Goal: Information Seeking & Learning: Learn about a topic

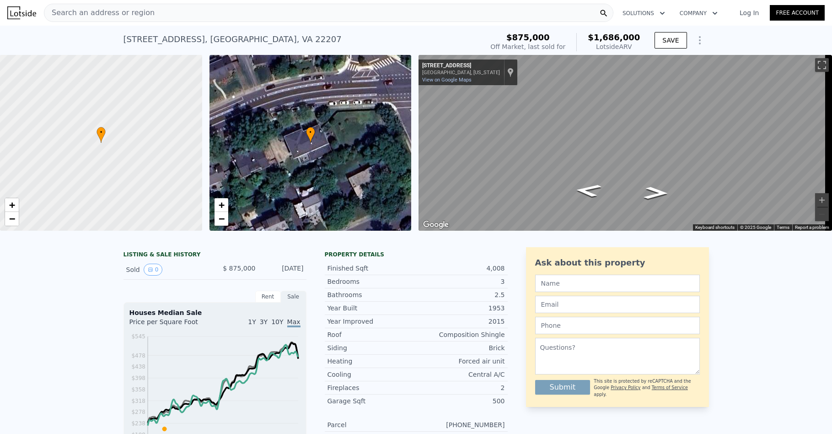
click at [363, 265] on div "Finished Sqft 4,008 Bedrooms 3 Bathrooms 2.5 Year Built 1953 Year Improved 2015…" at bounding box center [416, 391] width 183 height 266
click at [541, 37] on span "$875,000" at bounding box center [527, 37] width 43 height 10
drag, startPoint x: 671, startPoint y: 45, endPoint x: 704, endPoint y: 45, distance: 32.9
click at [704, 45] on div "SAVE" at bounding box center [682, 42] width 54 height 22
click at [698, 44] on icon "Show Options" at bounding box center [699, 40] width 11 height 11
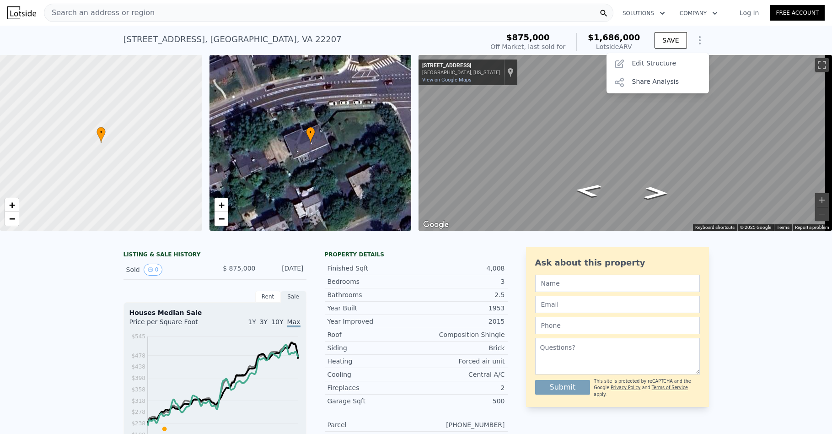
click at [714, 41] on div "[STREET_ADDRESS] Sold [DATE] for $875k (~ARV $1.686m ) $875,000 Off Market, las…" at bounding box center [416, 40] width 832 height 29
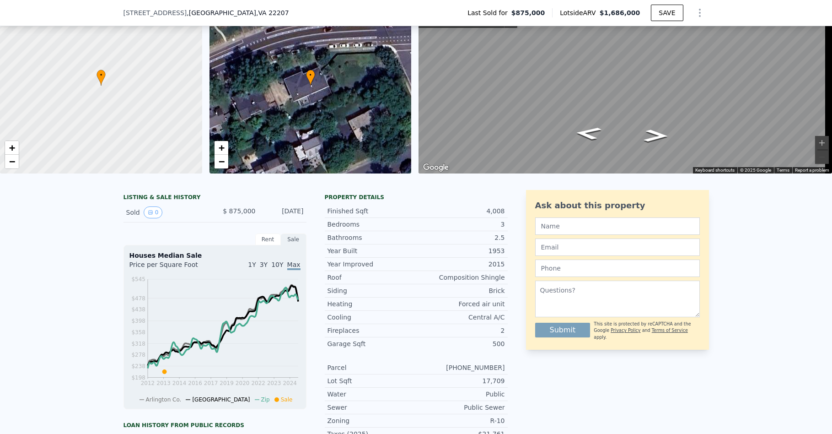
scroll to position [180, 0]
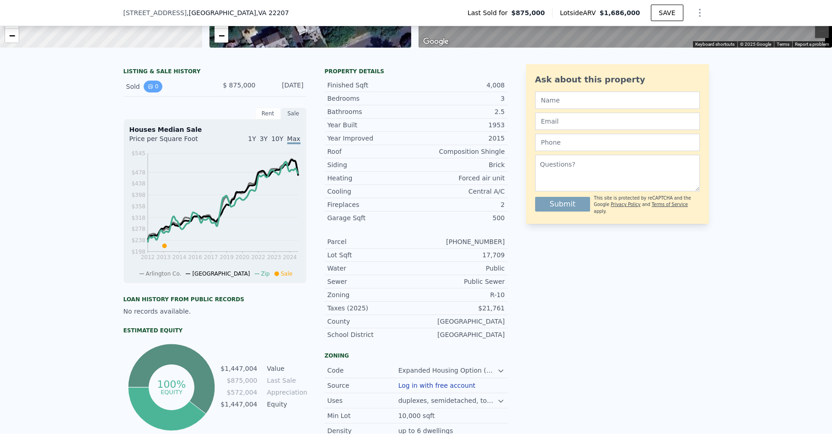
click at [144, 92] on button "0" at bounding box center [153, 86] width 19 height 12
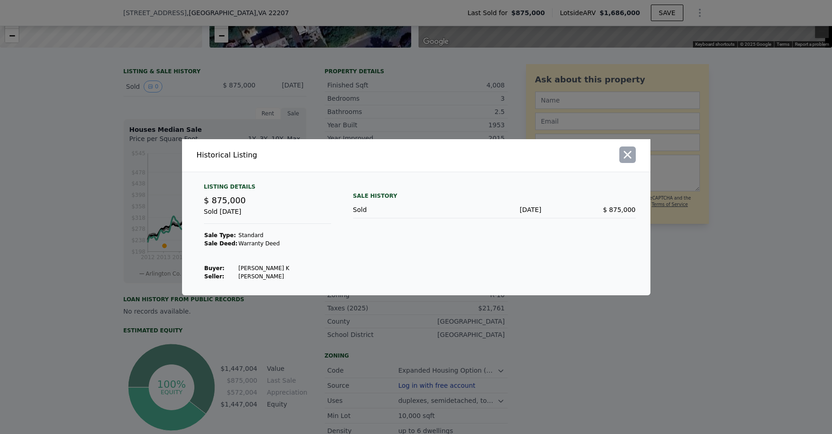
click at [635, 149] on button "button" at bounding box center [627, 154] width 16 height 16
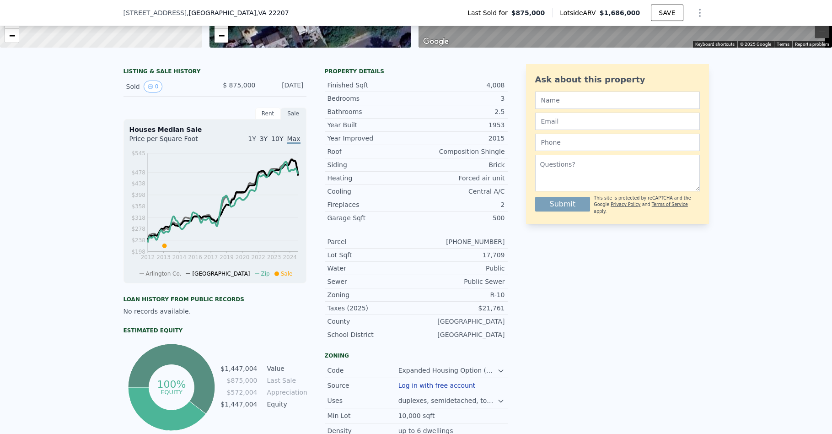
click at [128, 92] on div "Sold 0" at bounding box center [166, 86] width 81 height 12
click at [253, 94] on div "Sold 0 $ 875,000 [DATE]" at bounding box center [214, 87] width 183 height 20
click at [239, 89] on span "$ 875,000" at bounding box center [239, 84] width 32 height 7
click at [276, 92] on div "[DATE]" at bounding box center [283, 86] width 41 height 12
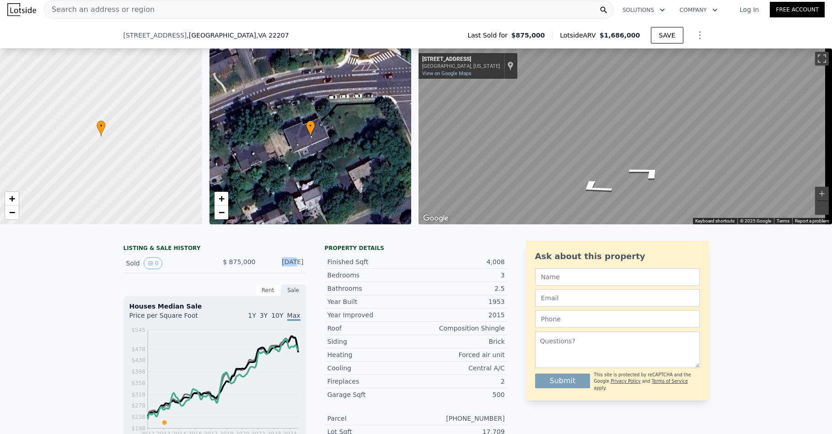
scroll to position [183, 0]
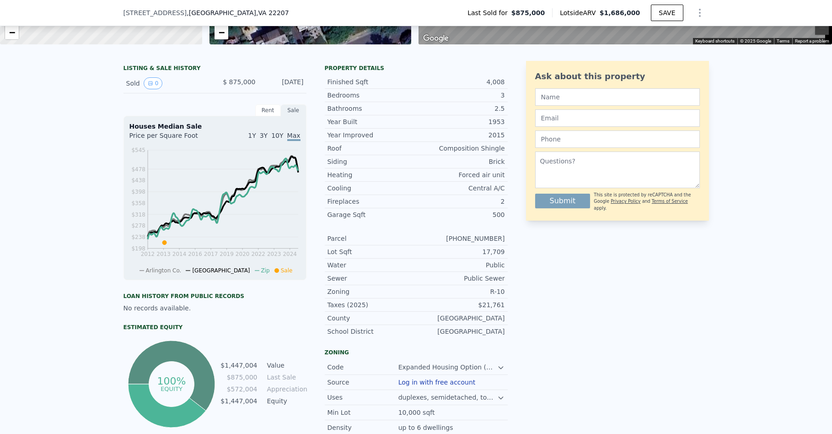
click at [268, 116] on div "Rent" at bounding box center [268, 110] width 26 height 12
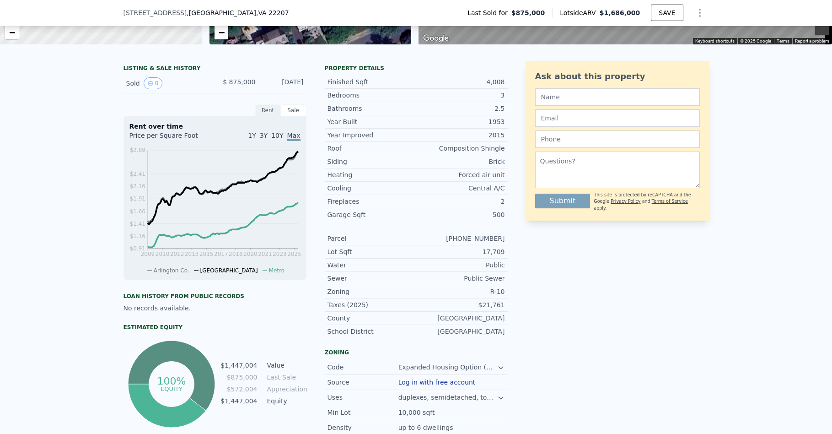
click at [294, 116] on div "Sale" at bounding box center [294, 110] width 26 height 12
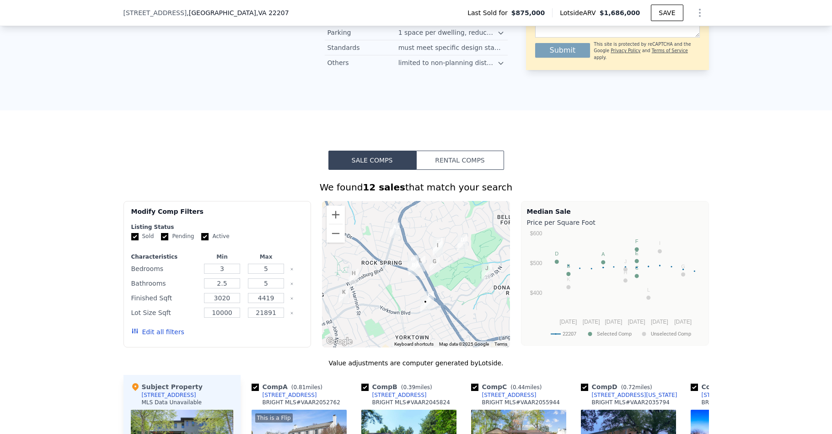
scroll to position [595, 0]
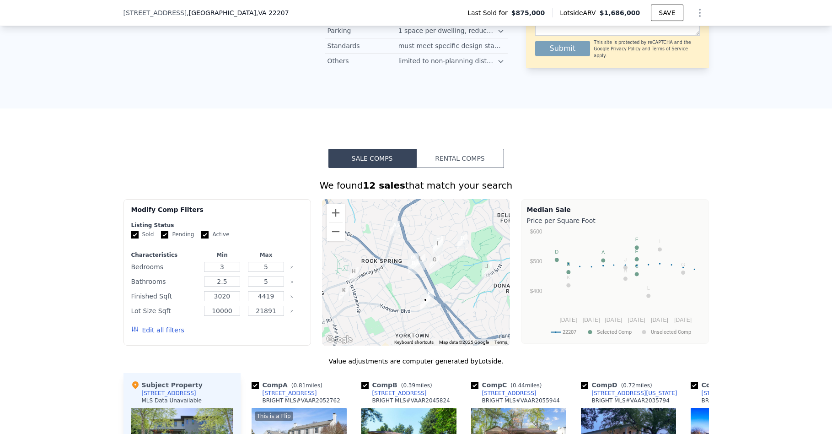
click at [455, 166] on button "Rental Comps" at bounding box center [460, 158] width 88 height 19
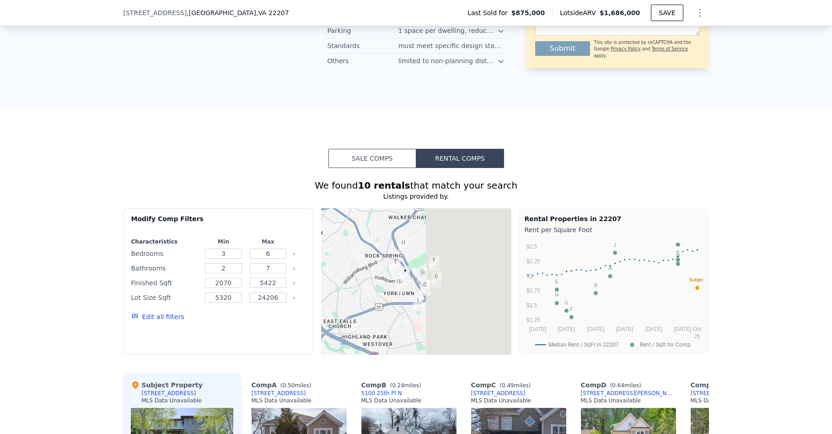
click at [391, 164] on button "Sale Comps" at bounding box center [372, 158] width 88 height 19
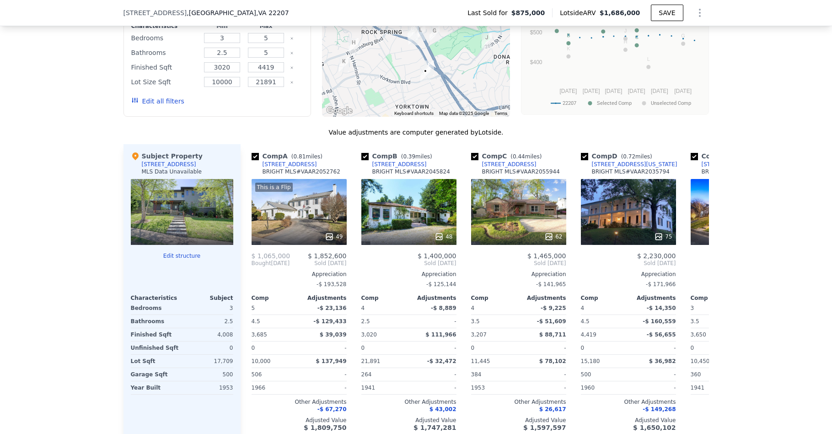
scroll to position [640, 0]
